Goal: Task Accomplishment & Management: Complete application form

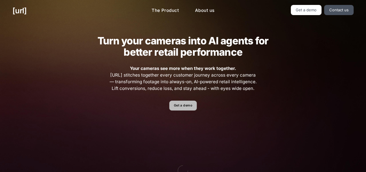
click at [172, 106] on link "Get a demo" at bounding box center [182, 105] width 27 height 10
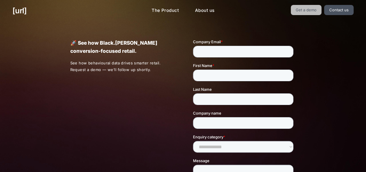
click at [314, 12] on link "Get a demo" at bounding box center [306, 10] width 31 height 10
click at [308, 13] on link "Get a demo" at bounding box center [306, 10] width 31 height 10
